Goal: Check status: Check status

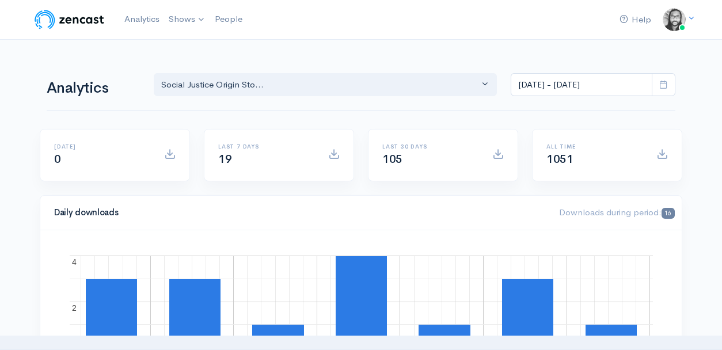
select select "14701"
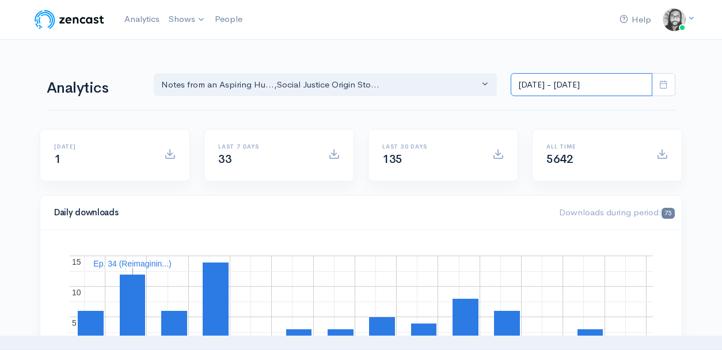
click at [567, 83] on input "[DATE] - [DATE]" at bounding box center [582, 85] width 142 height 24
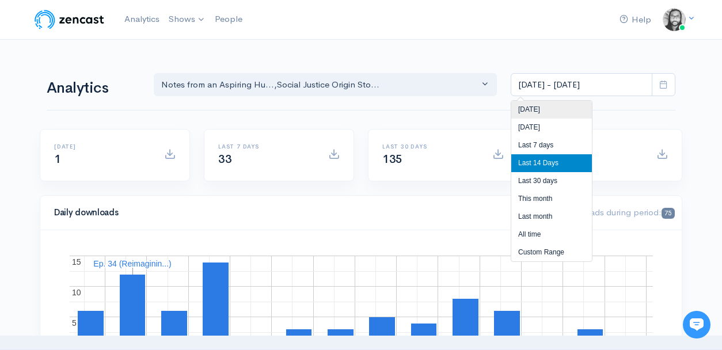
click at [551, 115] on li "[DATE]" at bounding box center [551, 110] width 81 height 18
type input "[DATE] - [DATE]"
